Goal: Information Seeking & Learning: Learn about a topic

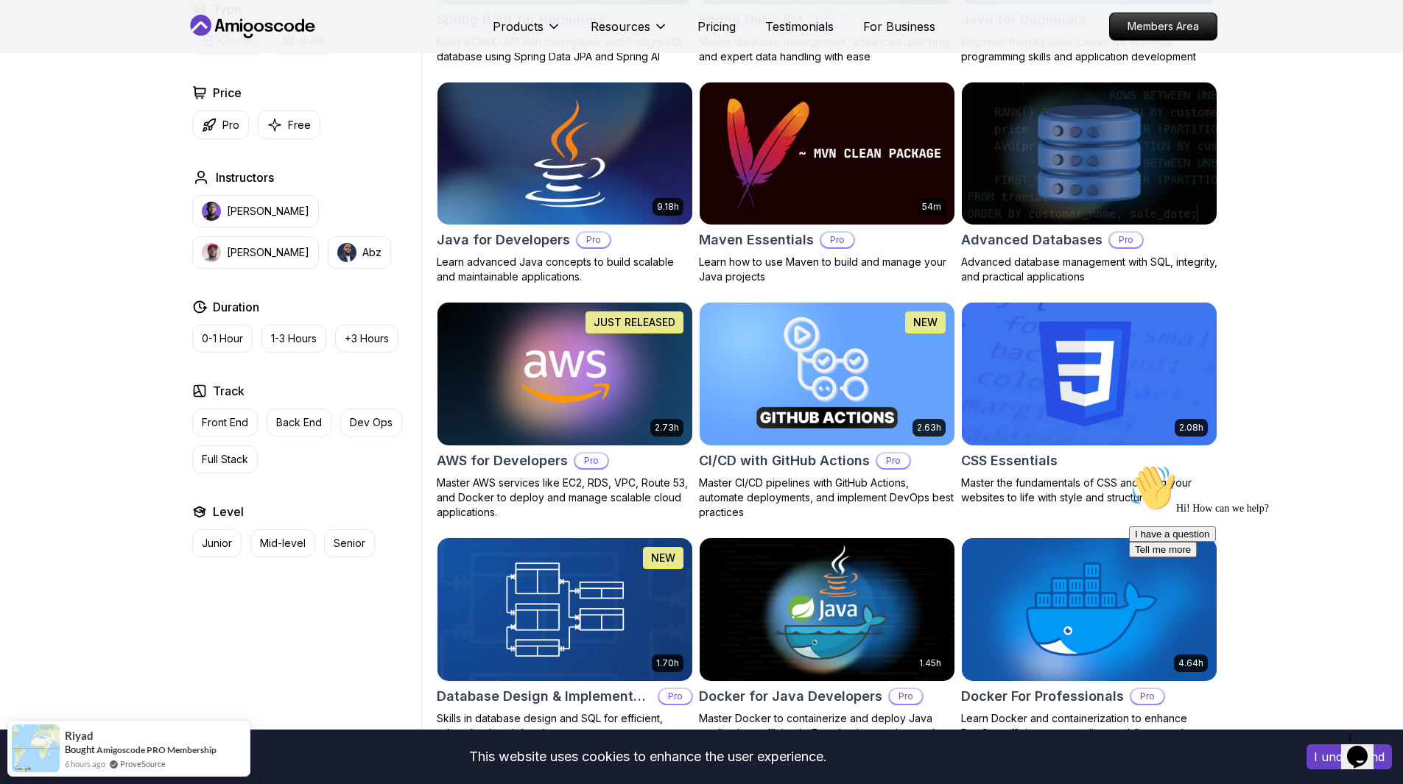
scroll to position [883, 0]
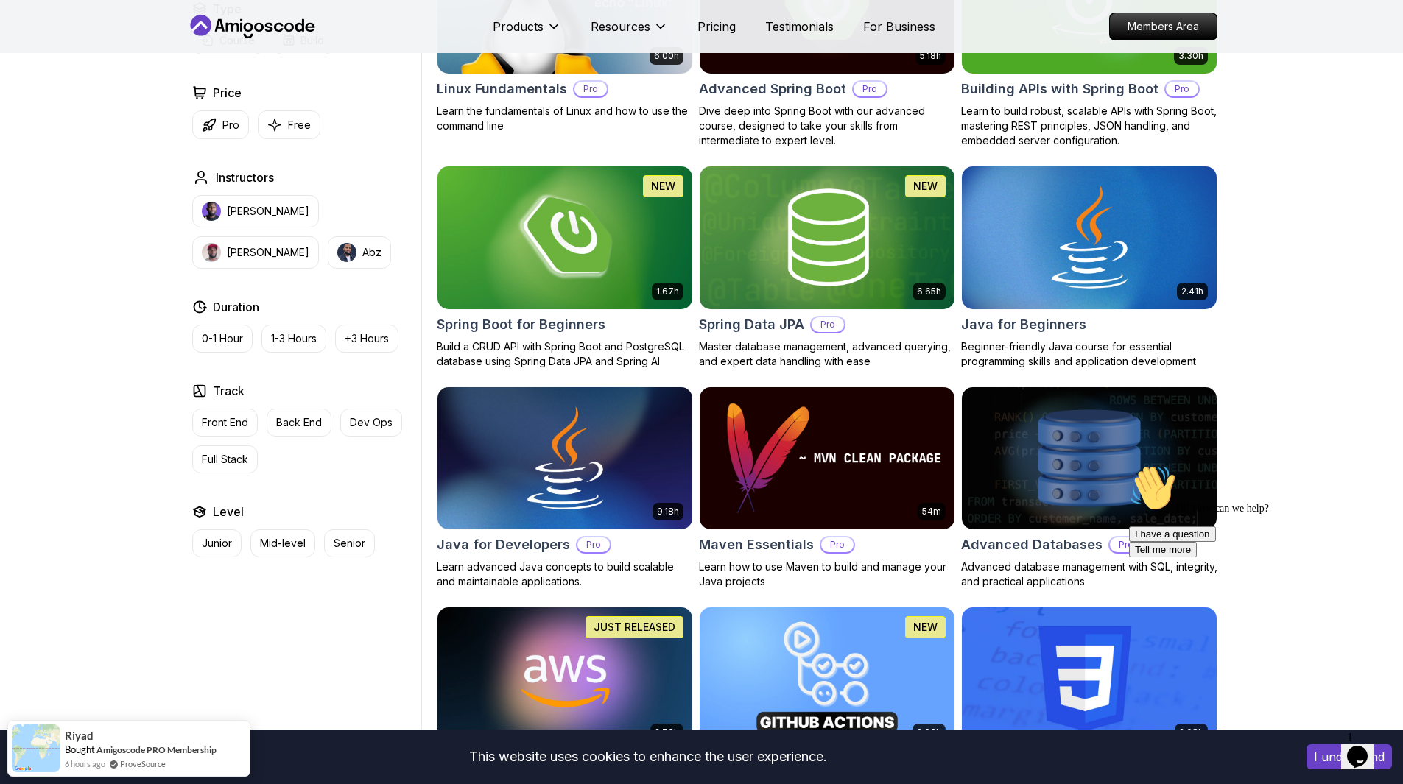
scroll to position [442, 0]
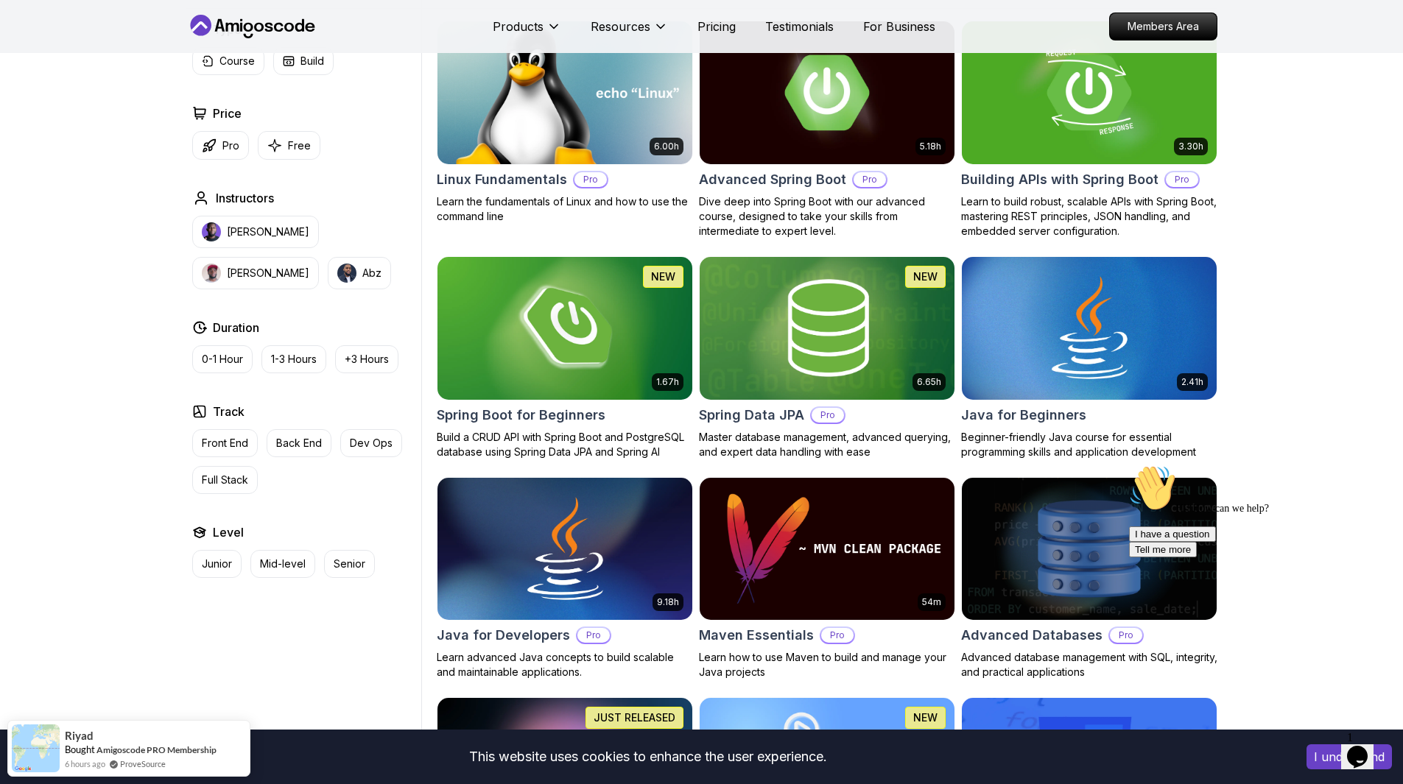
click at [600, 116] on img at bounding box center [564, 92] width 267 height 149
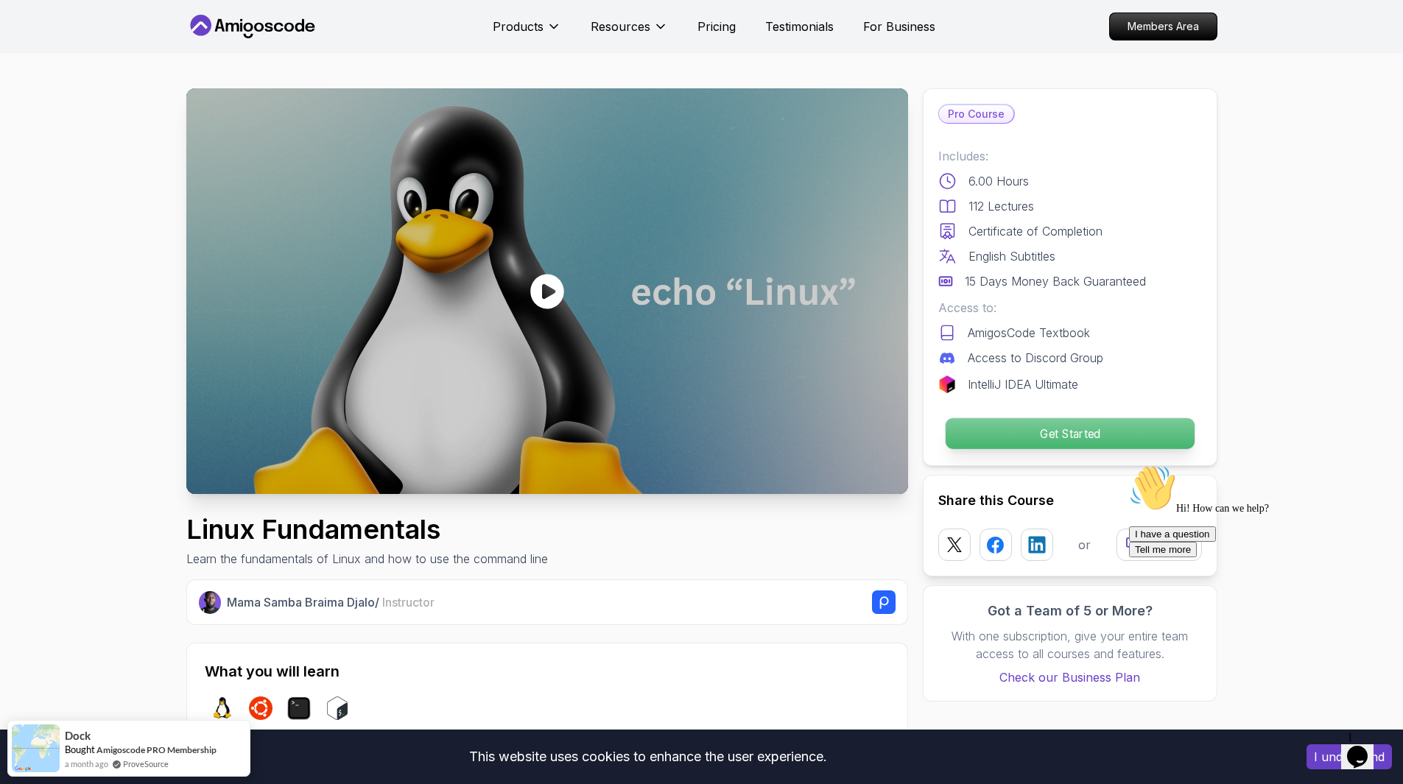
click at [1074, 431] on p "Get Started" at bounding box center [1069, 433] width 249 height 31
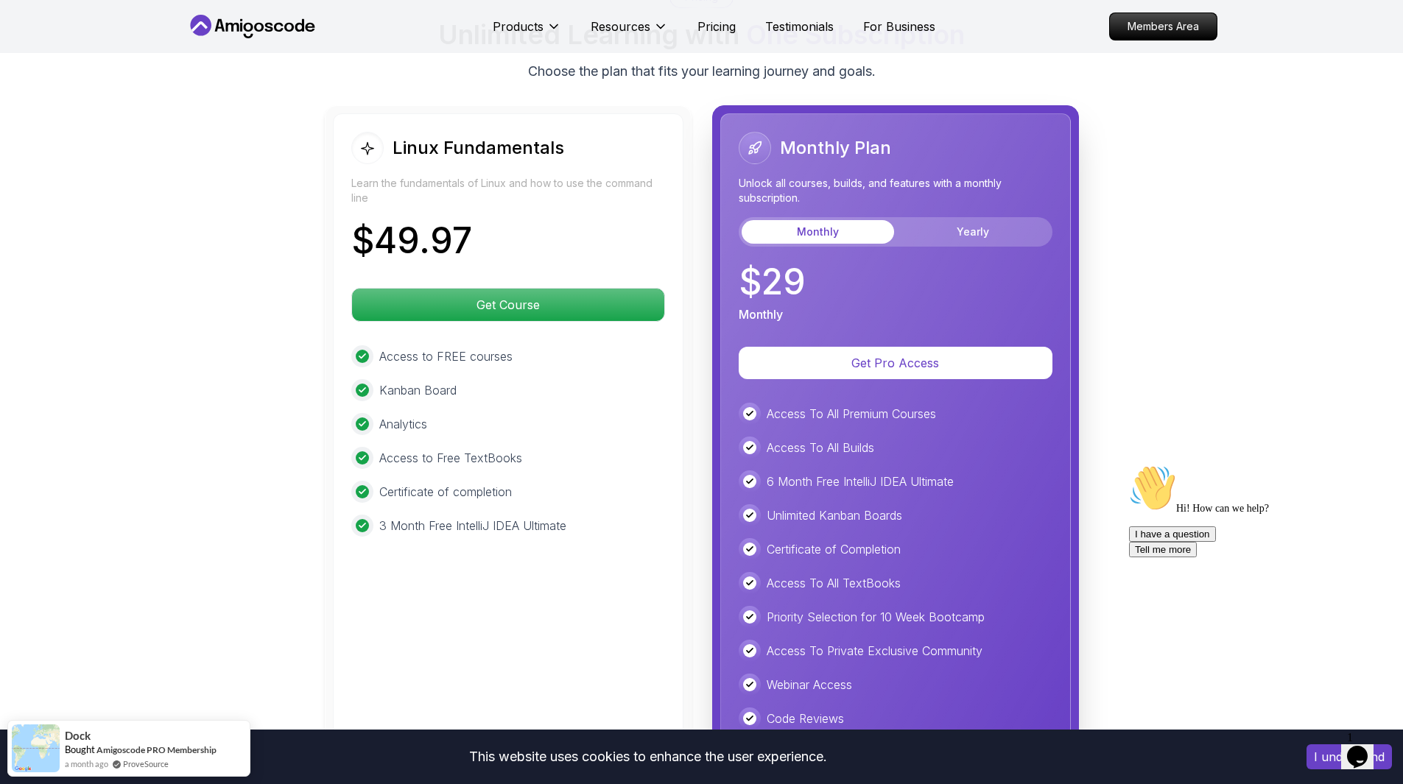
scroll to position [3308, 0]
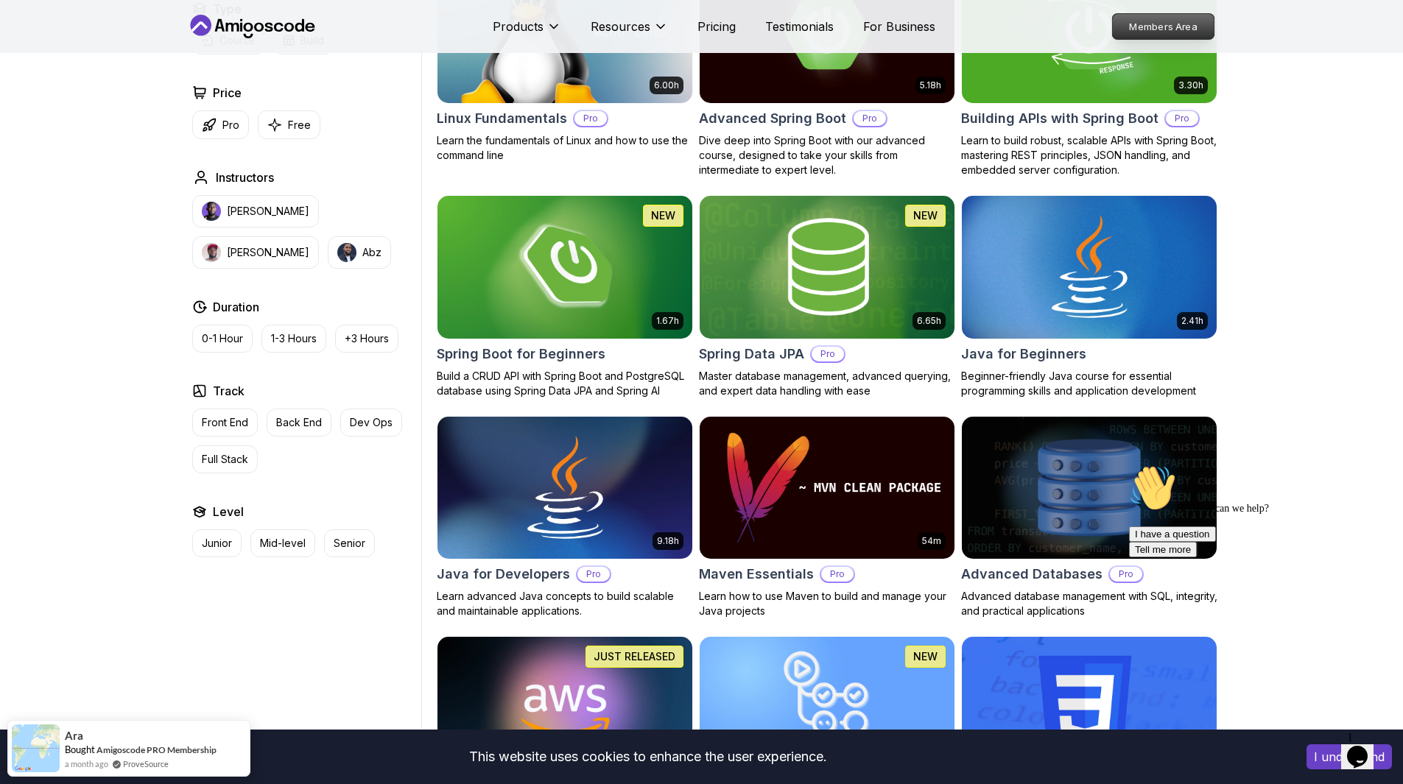
scroll to position [442, 0]
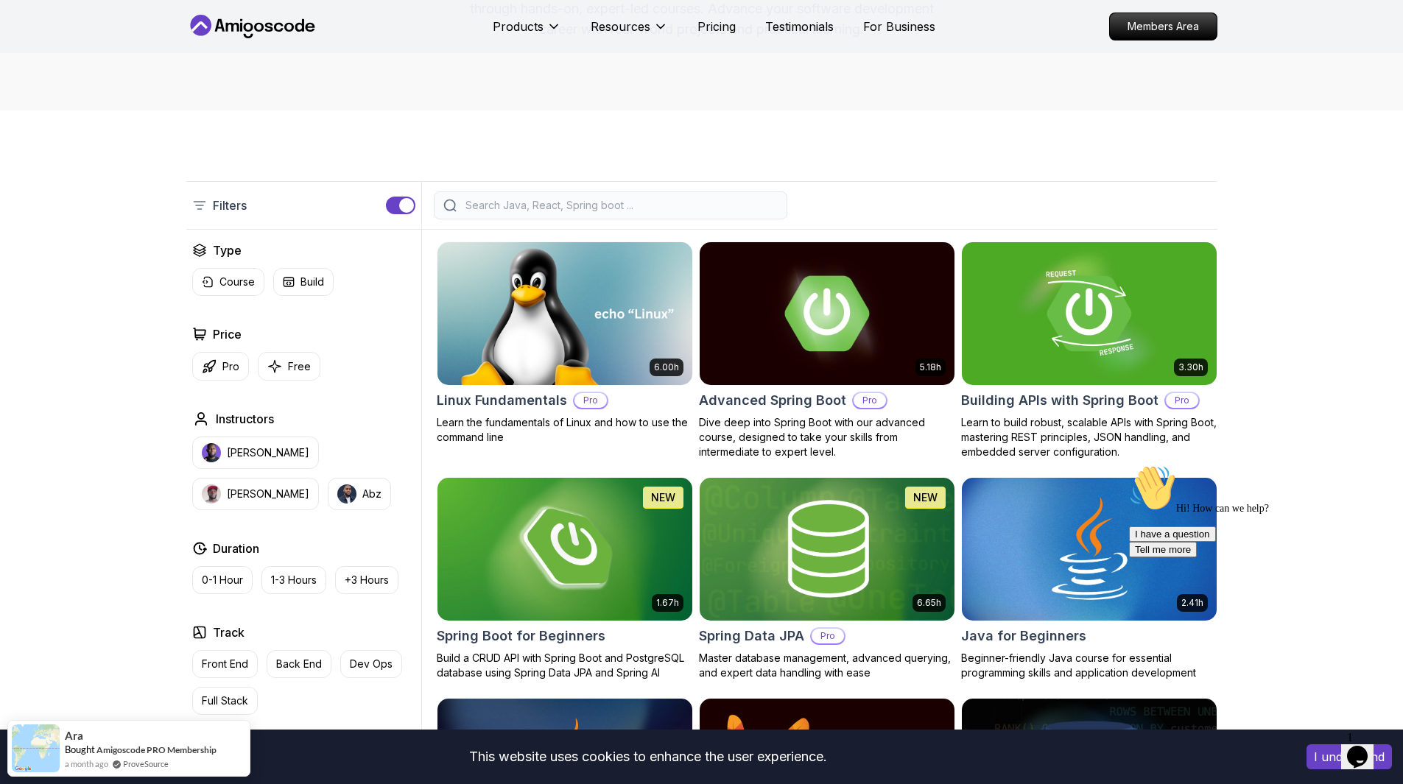
drag, startPoint x: 988, startPoint y: 67, endPoint x: 975, endPoint y: 73, distance: 14.5
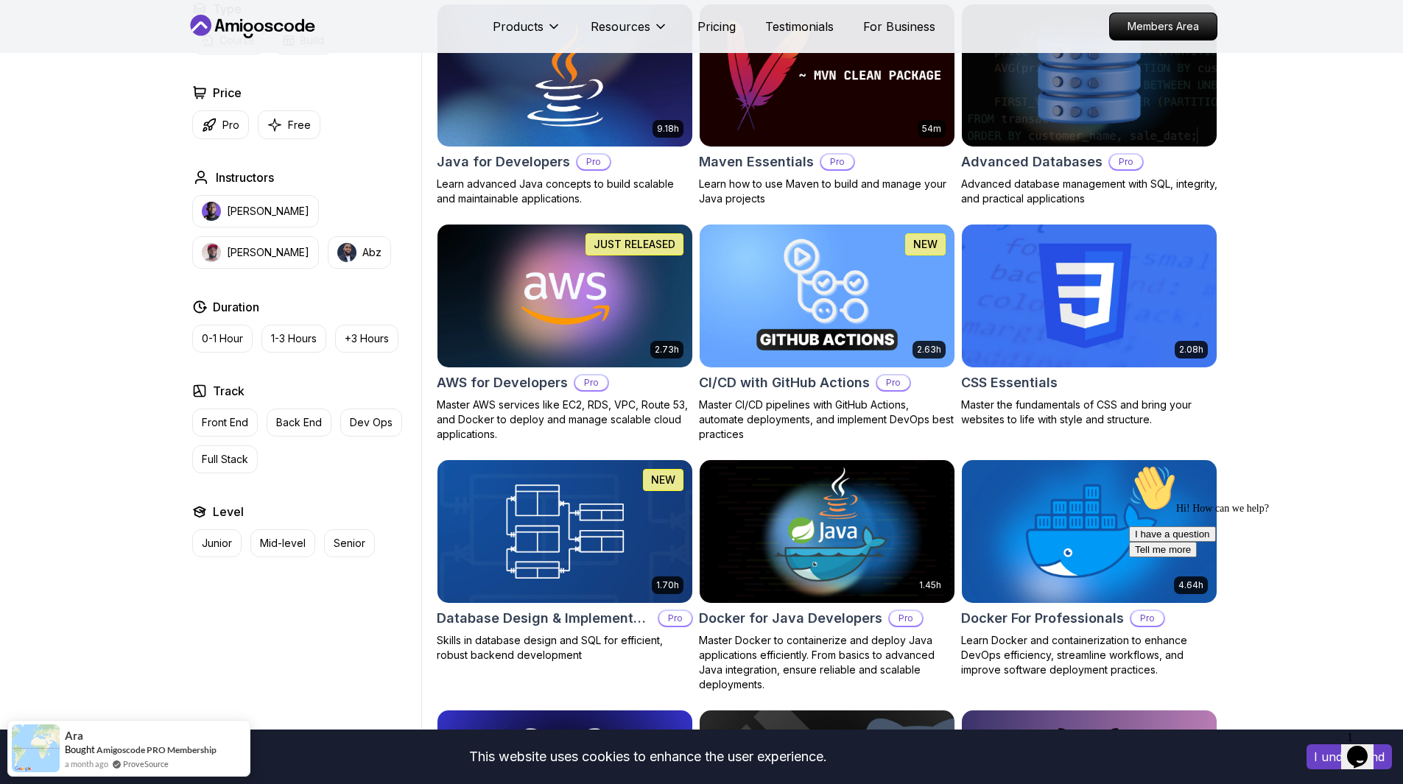
scroll to position [842, 0]
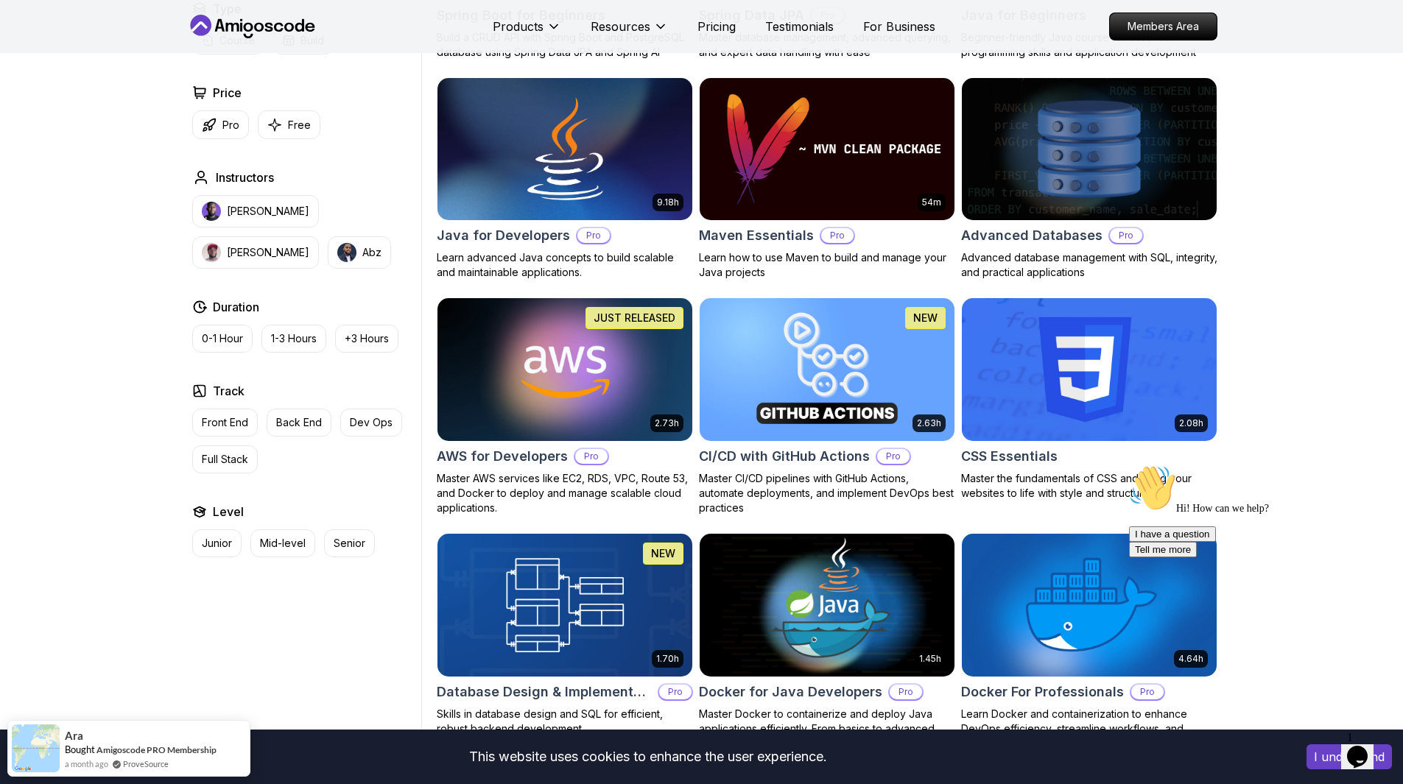
drag, startPoint x: 724, startPoint y: 487, endPoint x: 759, endPoint y: 573, distance: 92.1
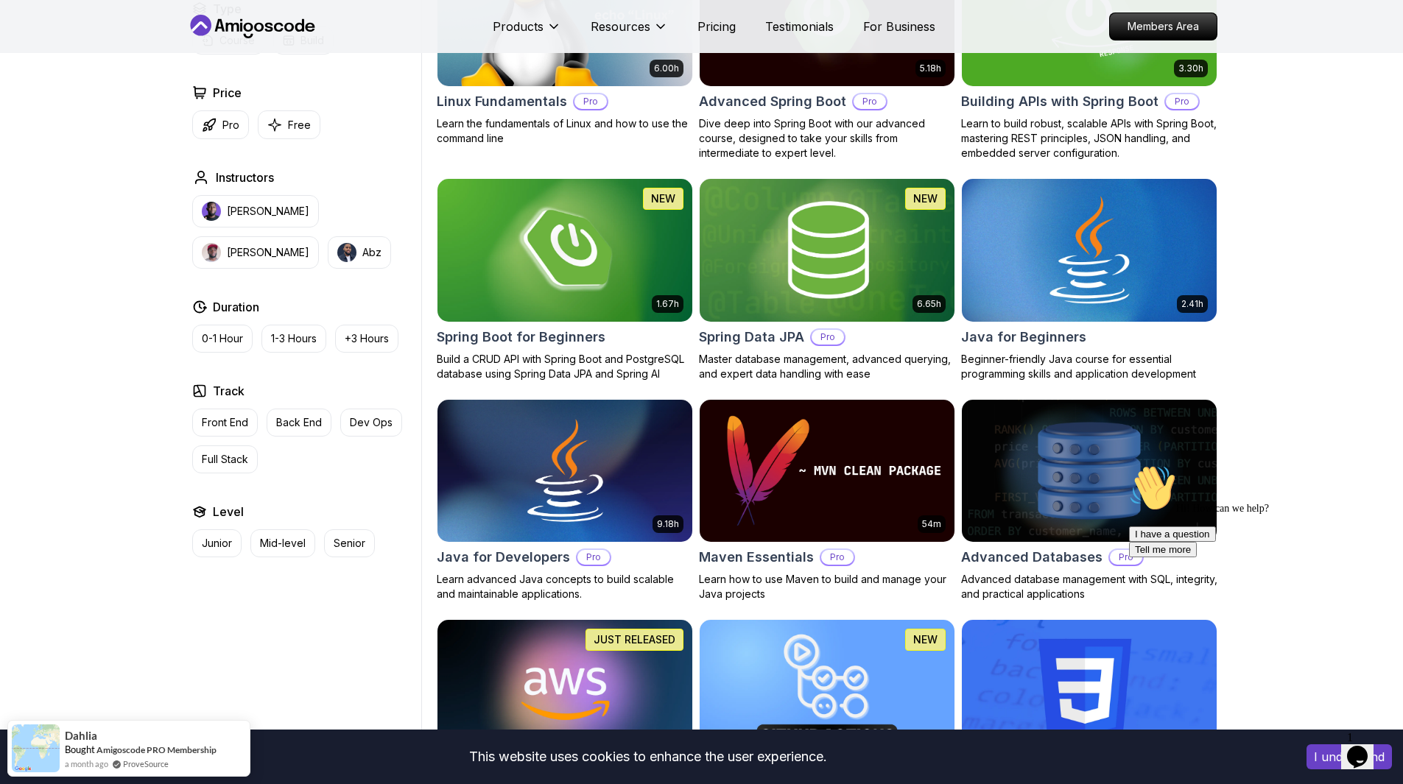
scroll to position [473, 0]
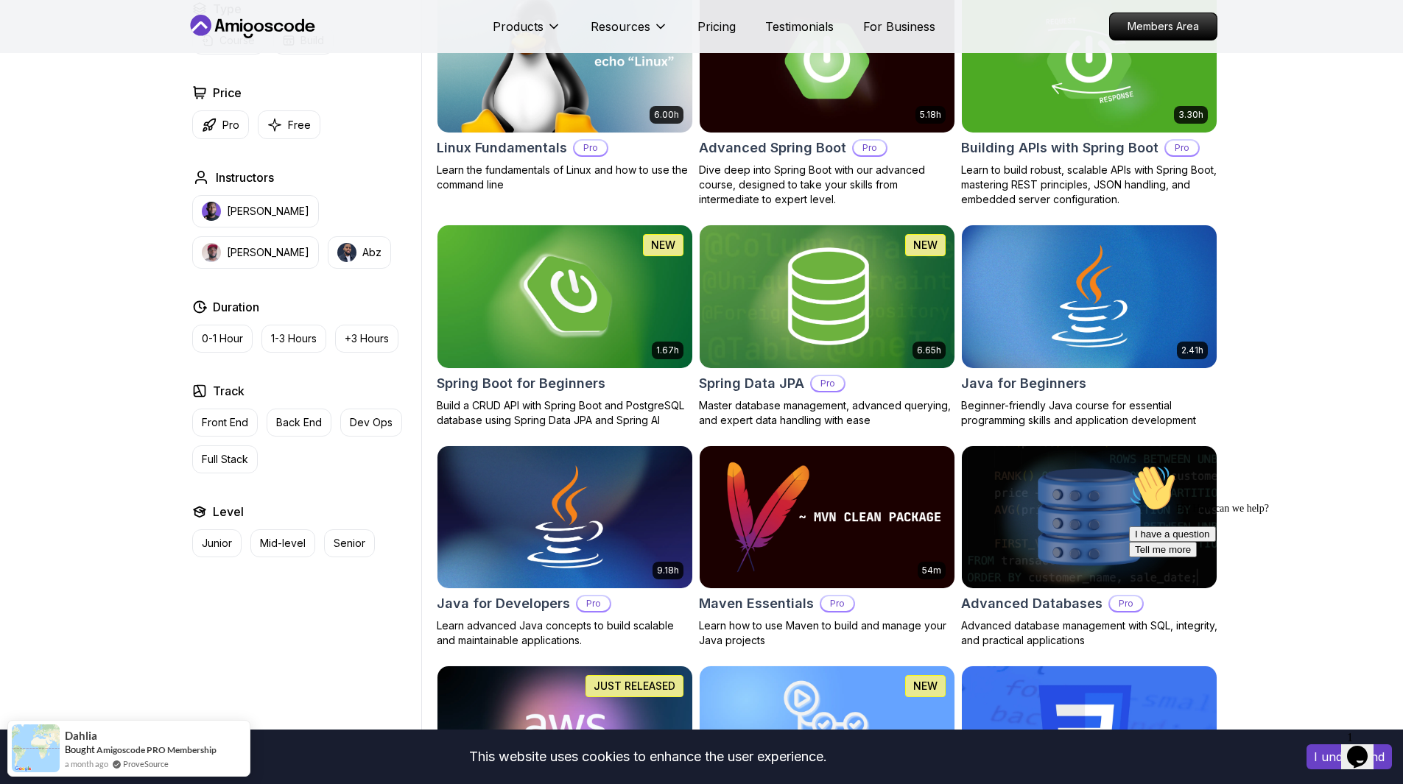
drag, startPoint x: 1063, startPoint y: 354, endPoint x: 1241, endPoint y: 309, distance: 183.7
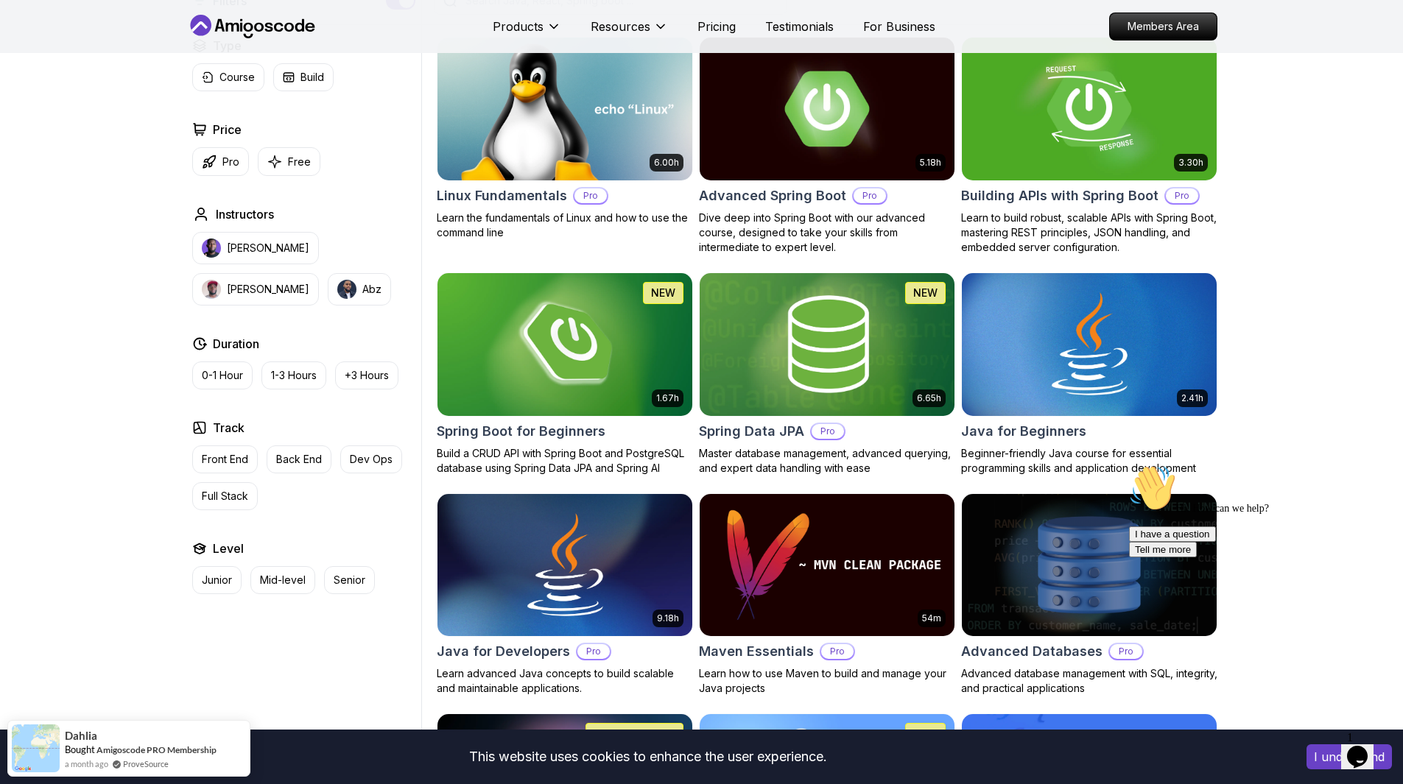
scroll to position [400, 0]
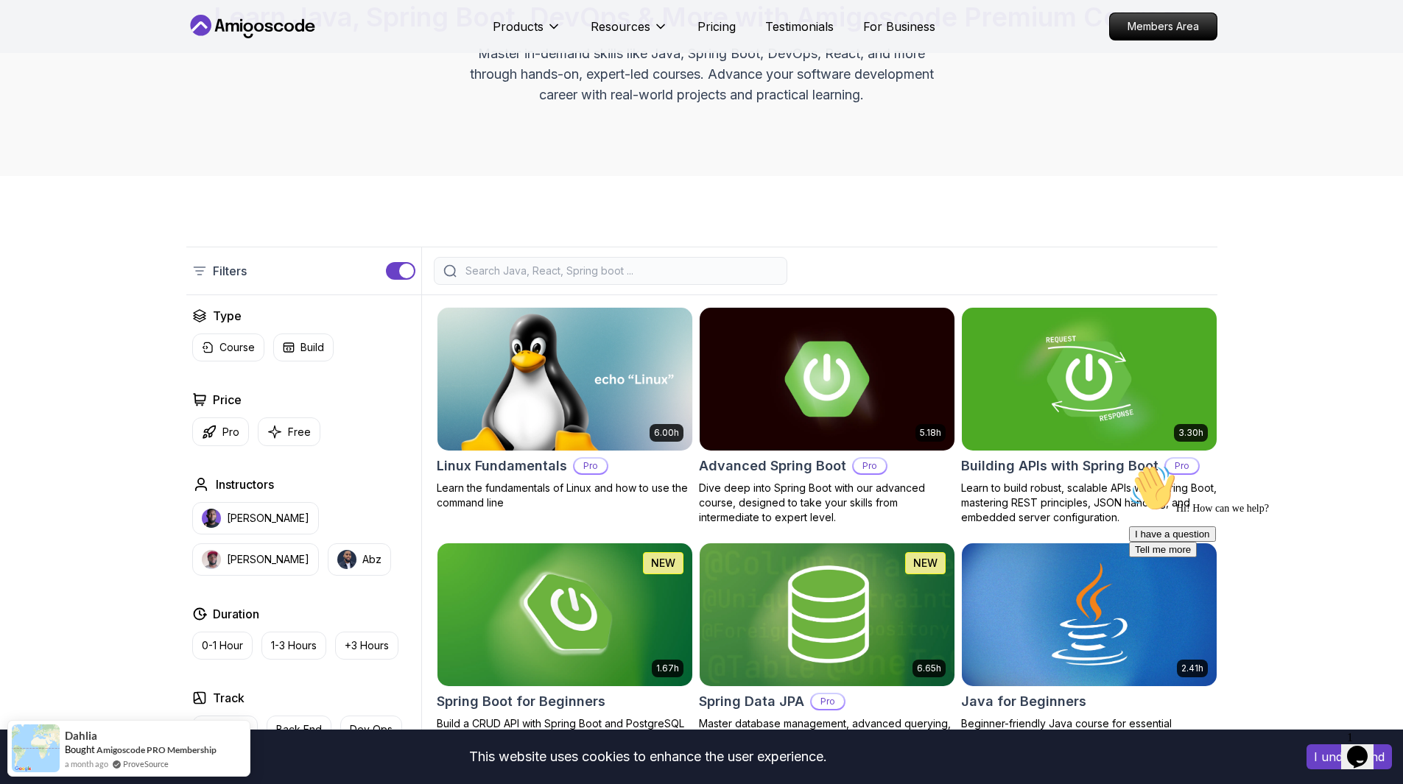
scroll to position [102, 0]
